Goal: Information Seeking & Learning: Learn about a topic

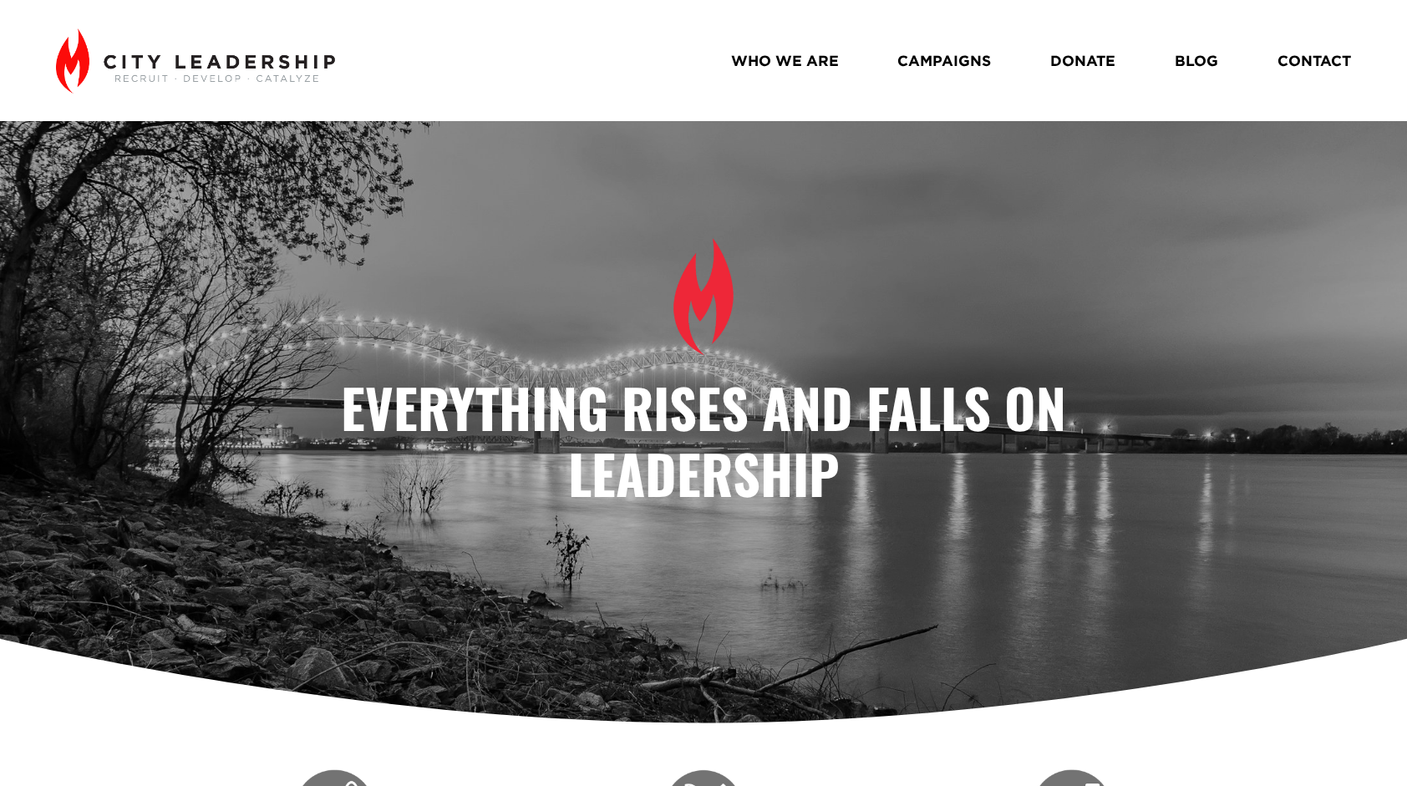
click at [760, 62] on link "WHO WE ARE" at bounding box center [785, 60] width 108 height 29
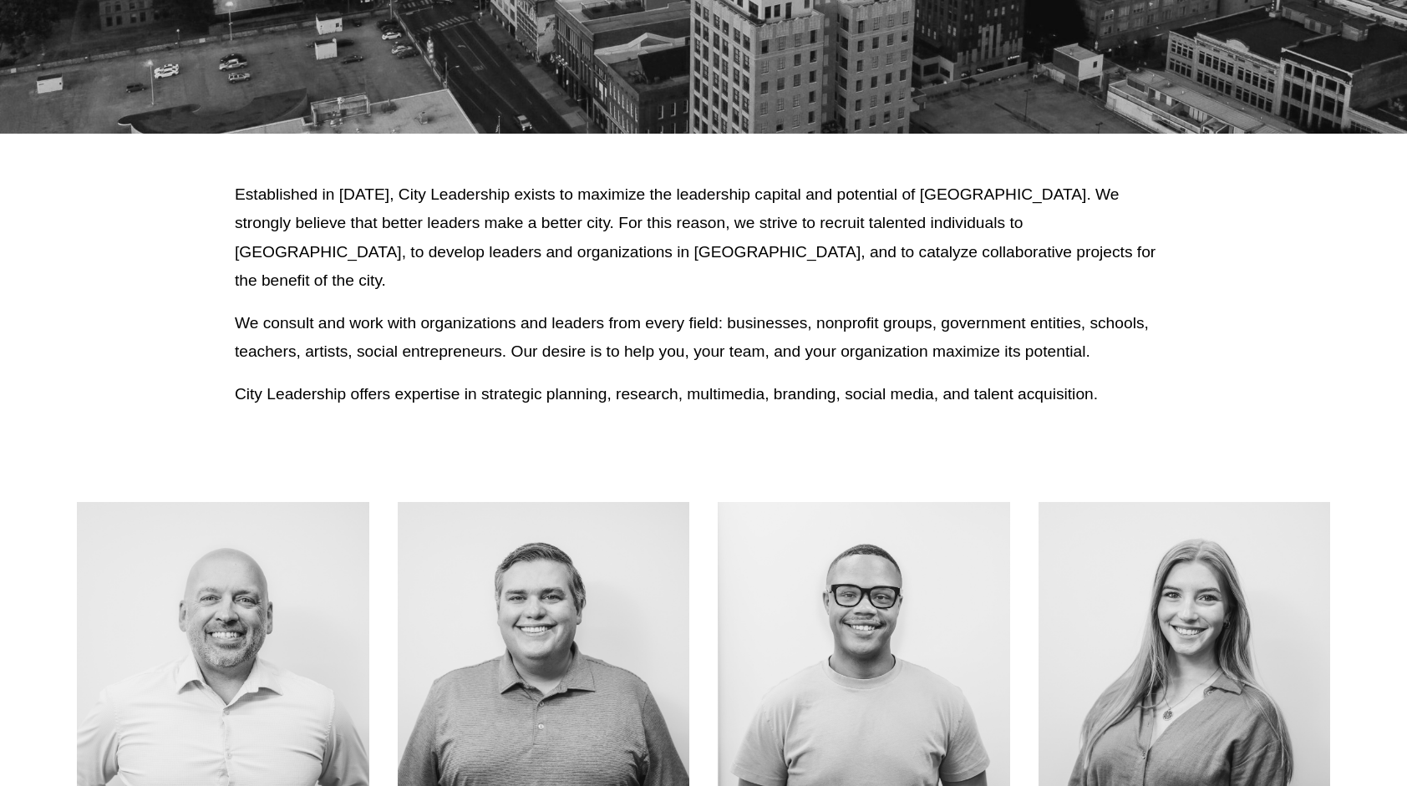
scroll to position [418, 0]
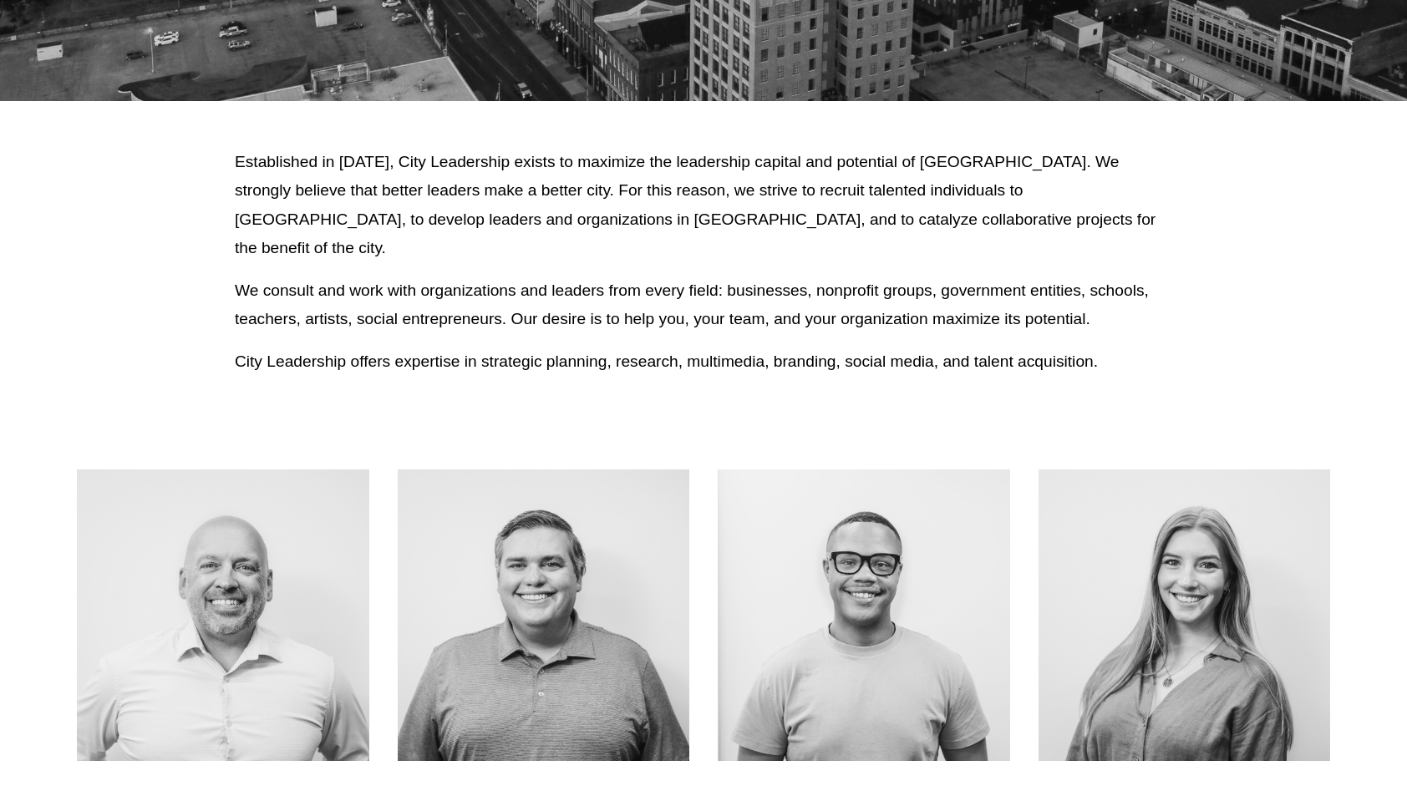
click at [583, 160] on p "Established in [DATE], City Leadership exists to maximize the leadership capita…" at bounding box center [704, 205] width 938 height 115
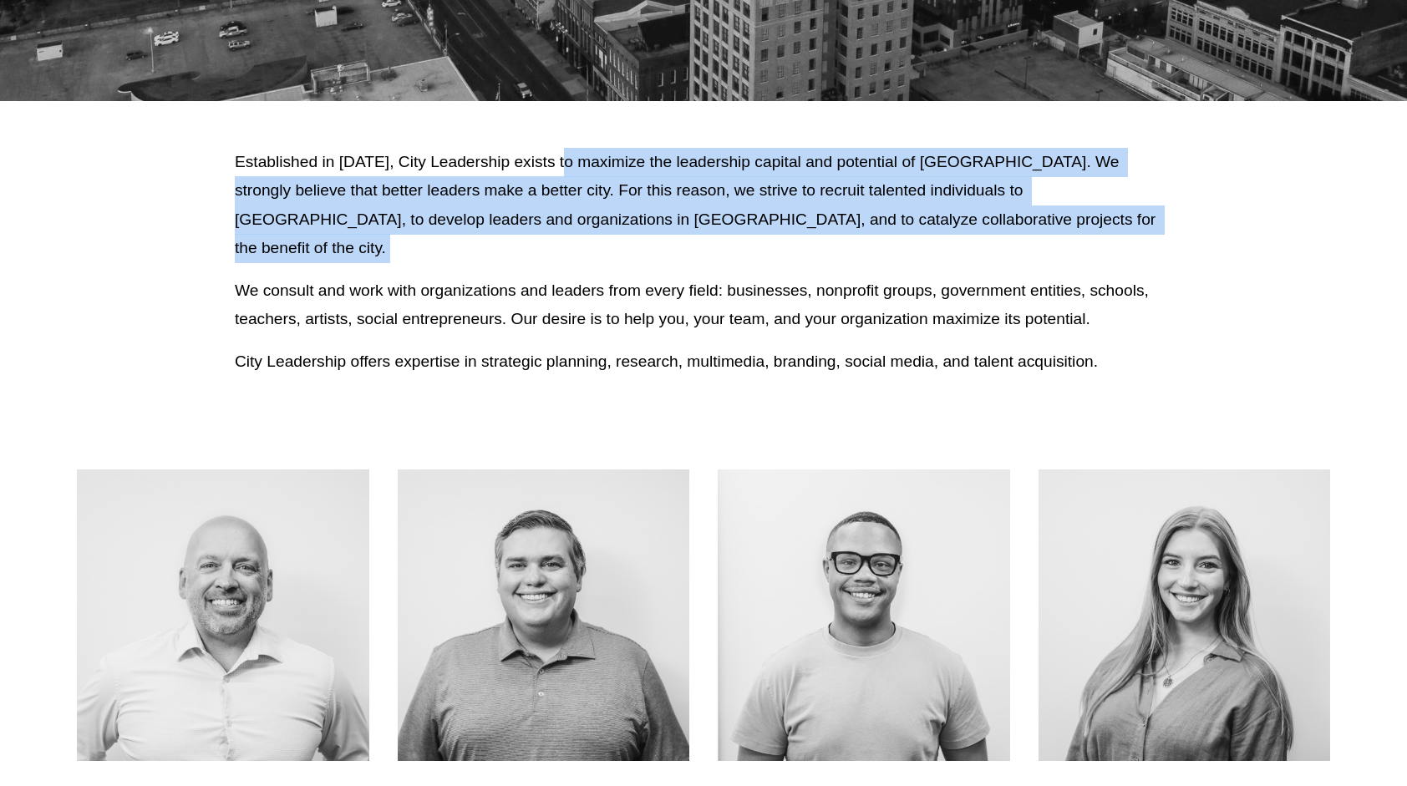
drag, startPoint x: 583, startPoint y: 160, endPoint x: 869, endPoint y: 207, distance: 289.6
click at [869, 207] on p "Established in [DATE], City Leadership exists to maximize the leadership capita…" at bounding box center [704, 205] width 938 height 115
copy p "maximize the leadership capital and potential of [GEOGRAPHIC_DATA]. We strongly…"
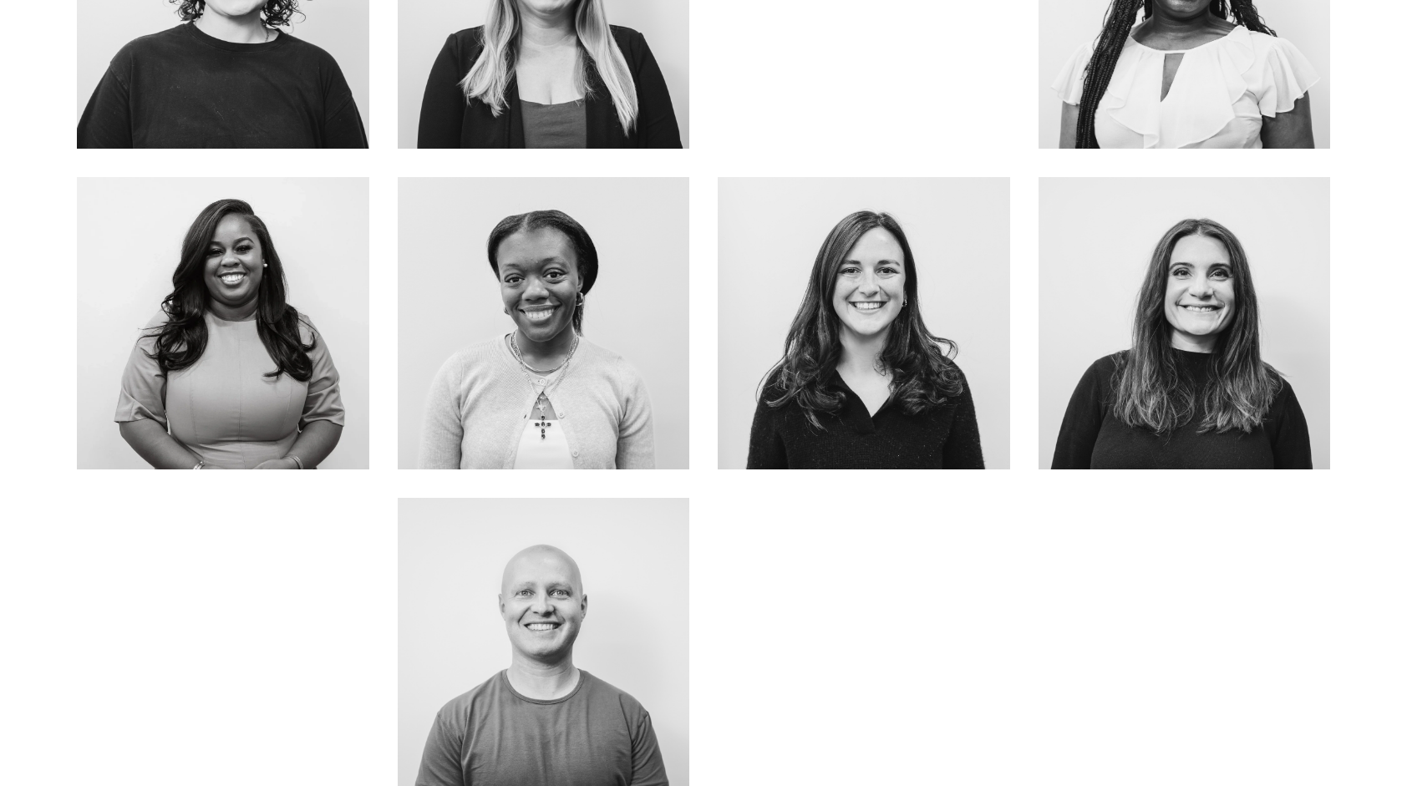
scroll to position [2006, 0]
